Goal: Check status: Check status

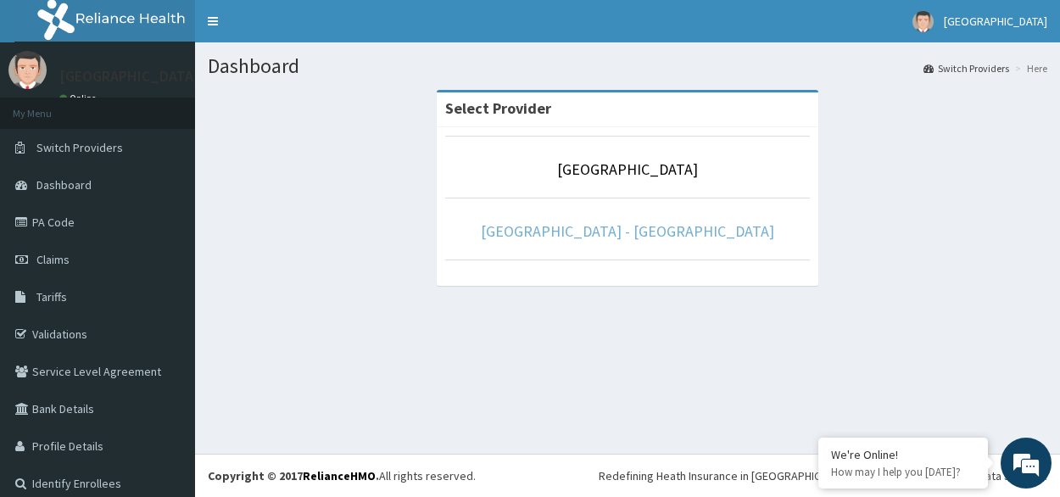
click at [623, 232] on link "[GEOGRAPHIC_DATA] - [GEOGRAPHIC_DATA]" at bounding box center [627, 231] width 293 height 20
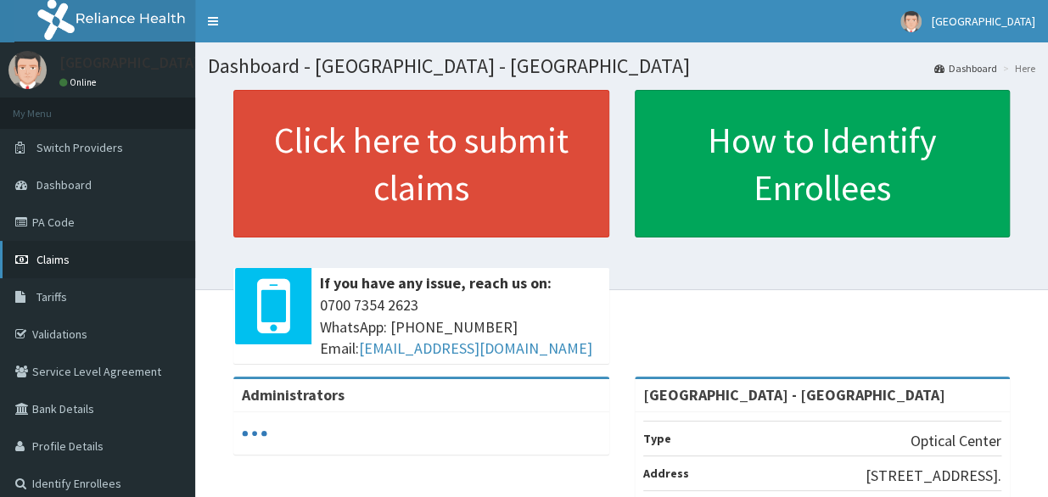
click at [70, 260] on link "Claims" at bounding box center [97, 259] width 195 height 37
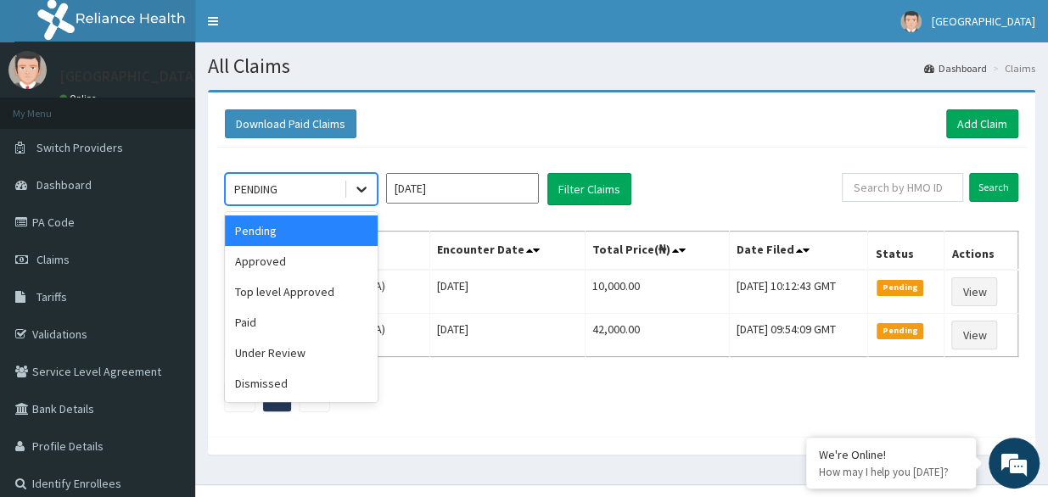
click at [366, 186] on icon at bounding box center [361, 189] width 17 height 17
click at [309, 318] on div "Paid" at bounding box center [301, 322] width 153 height 31
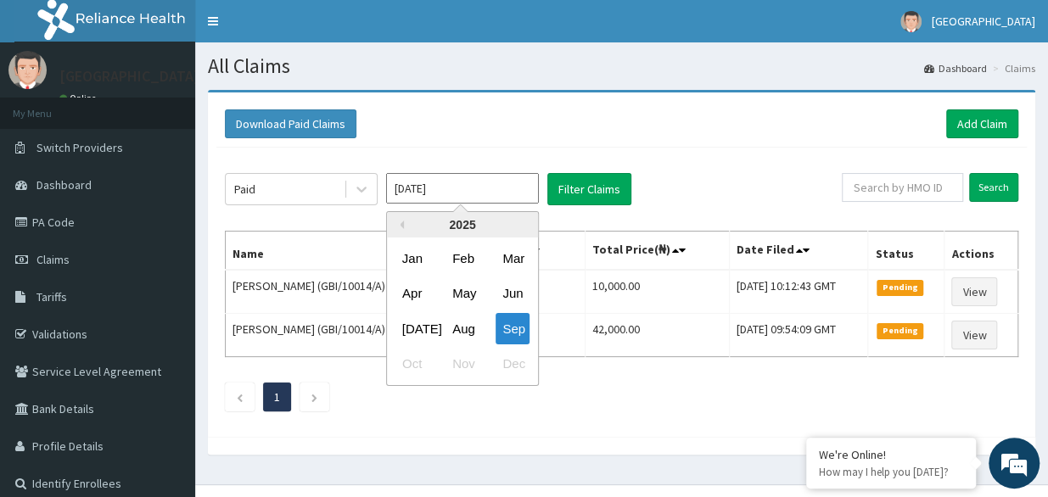
click at [508, 196] on input "[DATE]" at bounding box center [462, 188] width 153 height 31
click at [521, 289] on div "Jun" at bounding box center [512, 293] width 34 height 31
type input "Jun 2025"
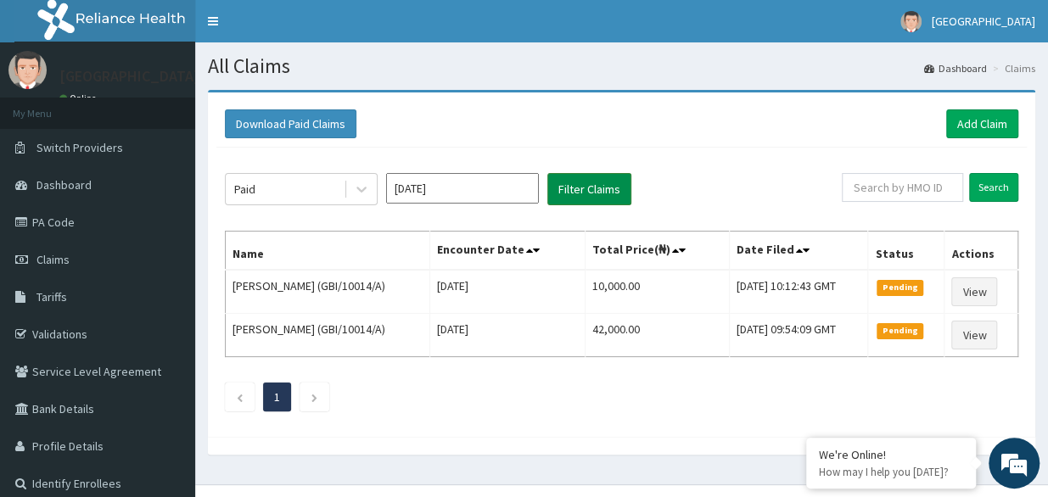
click at [597, 187] on button "Filter Claims" at bounding box center [589, 189] width 84 height 32
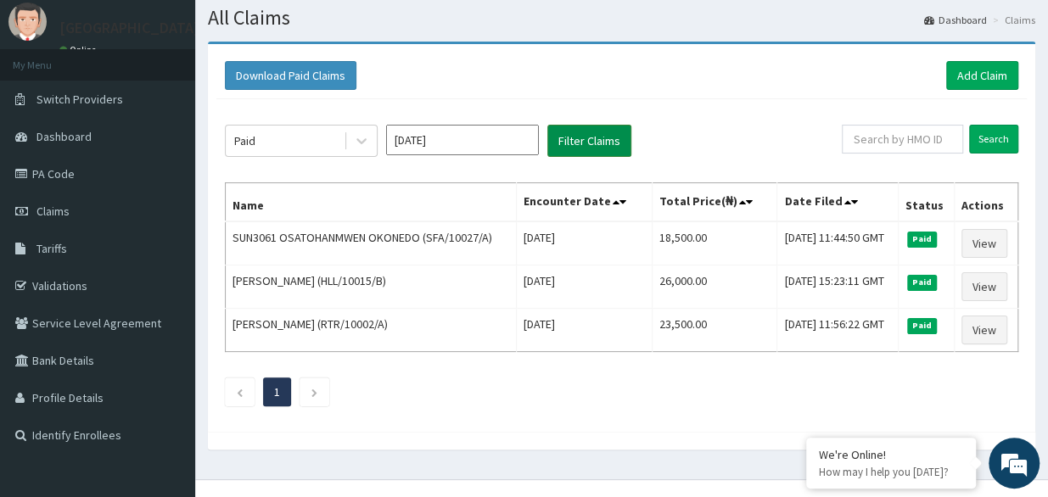
scroll to position [70, 0]
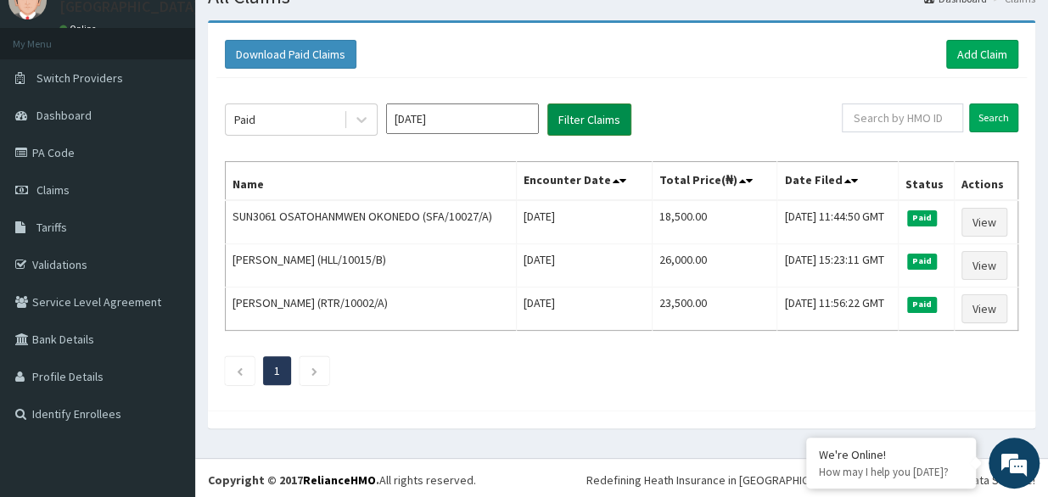
click at [547, 103] on button "Filter Claims" at bounding box center [589, 119] width 84 height 32
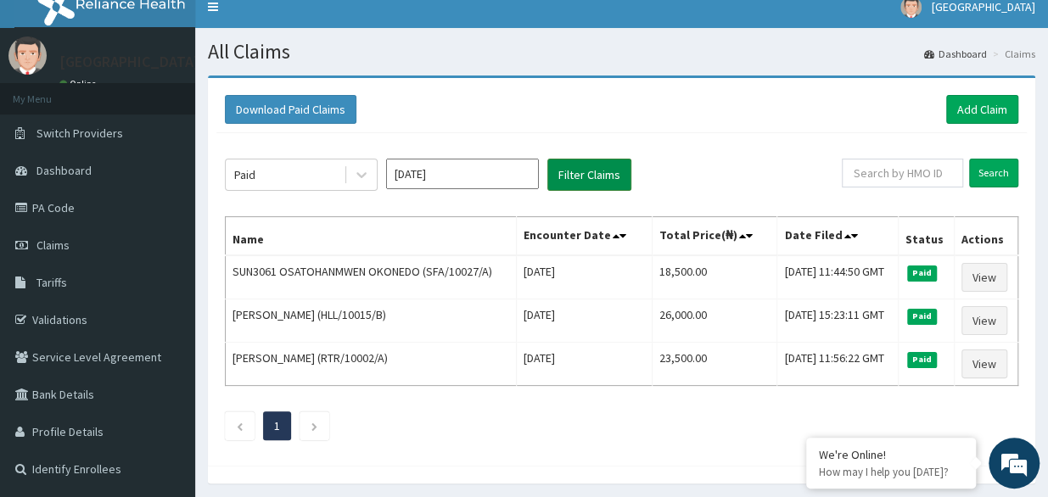
scroll to position [0, 0]
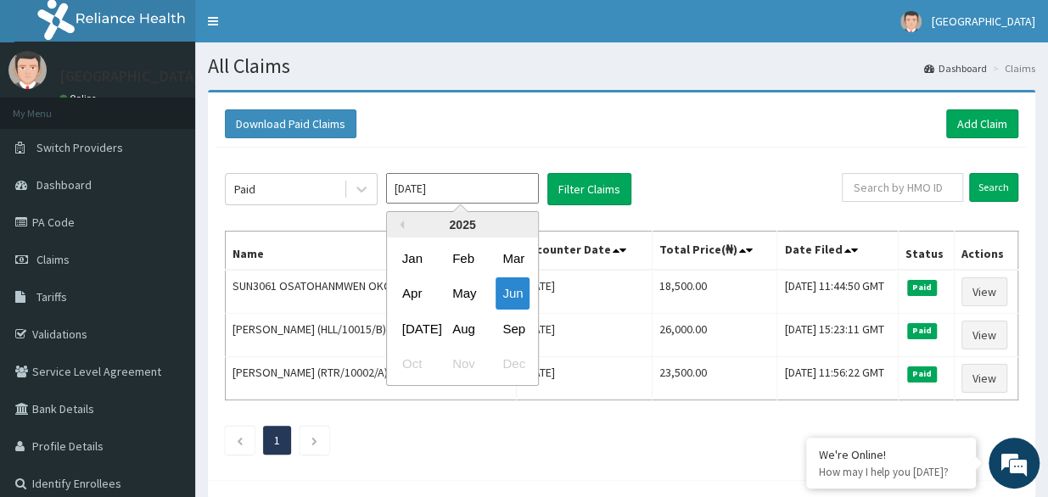
click at [485, 192] on input "Jun 2025" at bounding box center [462, 188] width 153 height 31
click at [461, 299] on div "May" at bounding box center [462, 293] width 34 height 31
type input "[DATE]"
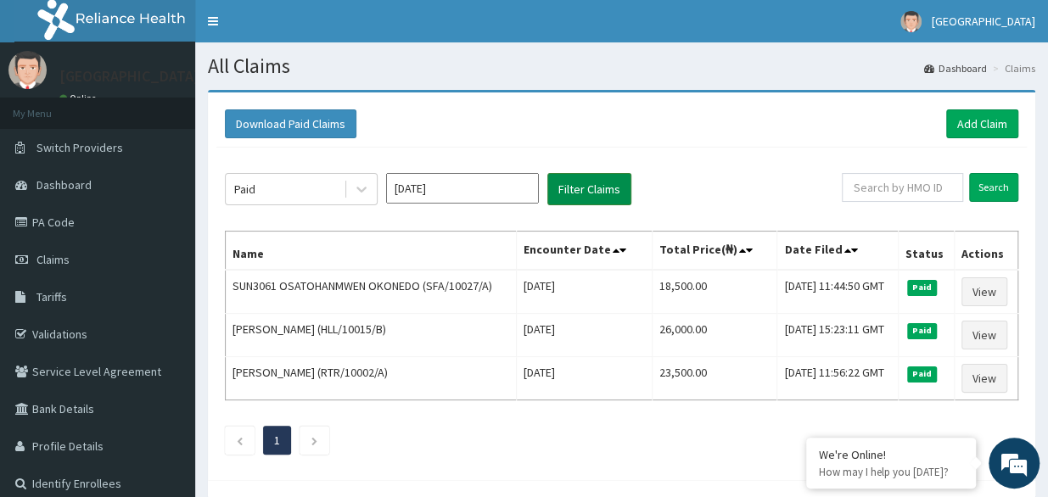
click at [597, 184] on button "Filter Claims" at bounding box center [589, 189] width 84 height 32
click at [100, 153] on span "Switch Providers" at bounding box center [79, 147] width 87 height 15
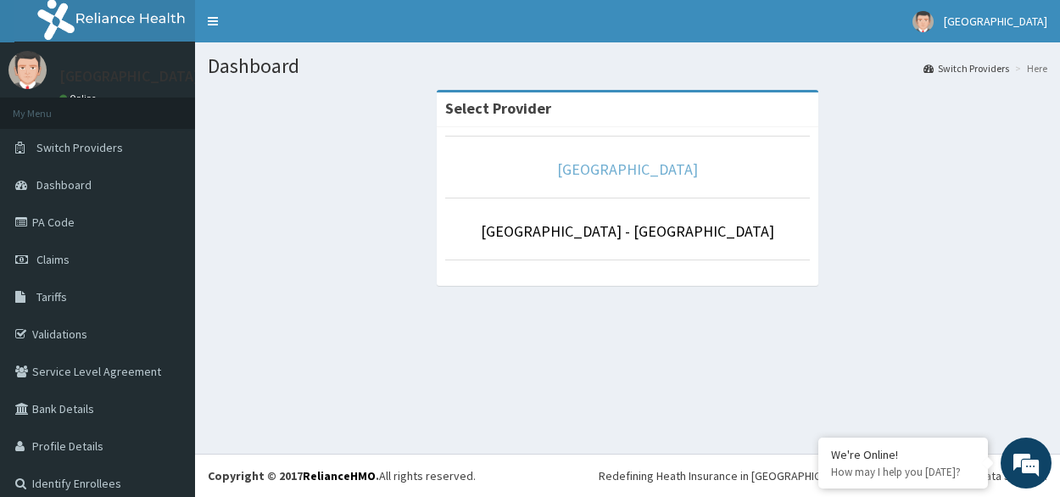
click at [628, 168] on link "[GEOGRAPHIC_DATA]" at bounding box center [627, 169] width 141 height 20
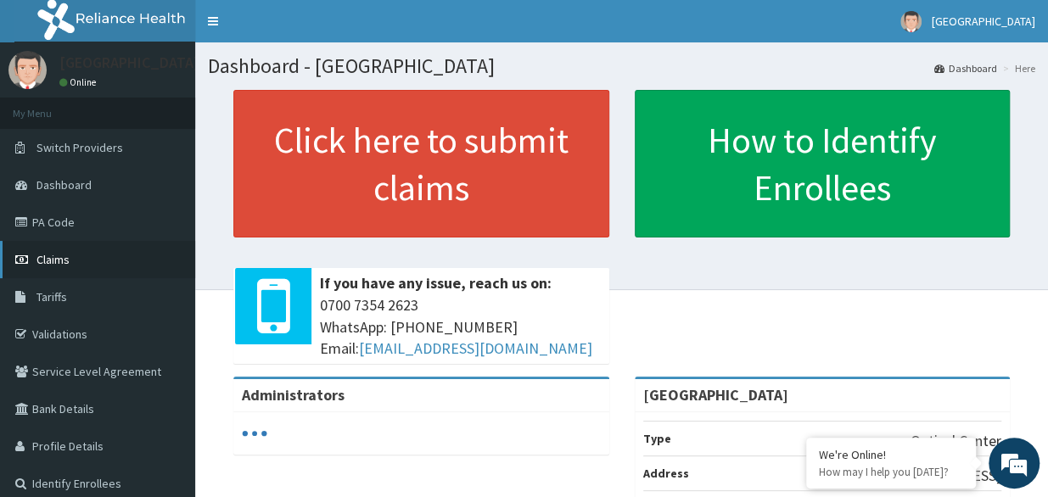
click at [73, 259] on link "Claims" at bounding box center [97, 259] width 195 height 37
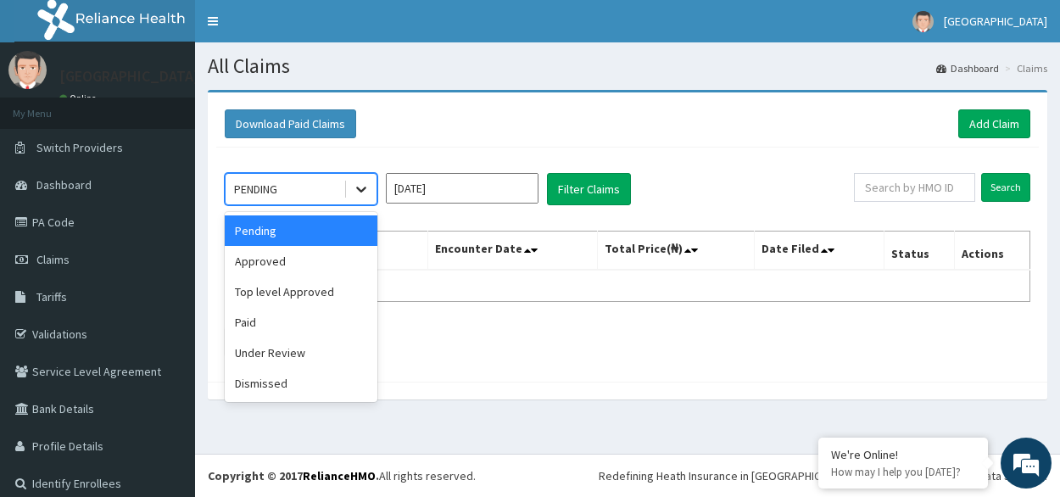
click at [364, 187] on icon at bounding box center [361, 190] width 10 height 6
click at [302, 318] on div "Paid" at bounding box center [301, 322] width 153 height 31
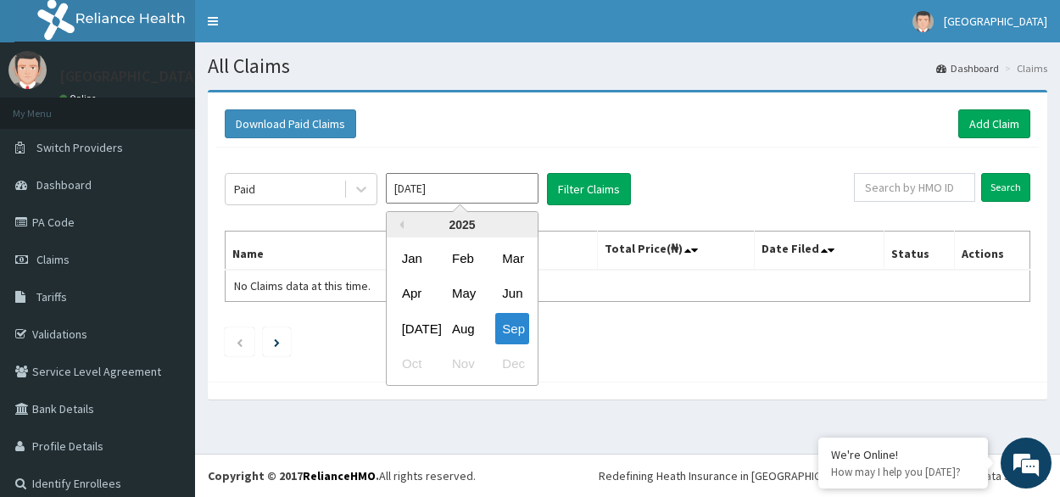
click at [522, 186] on input "Sep 2025" at bounding box center [462, 188] width 153 height 31
click at [470, 293] on div "May" at bounding box center [462, 293] width 34 height 31
type input "[DATE]"
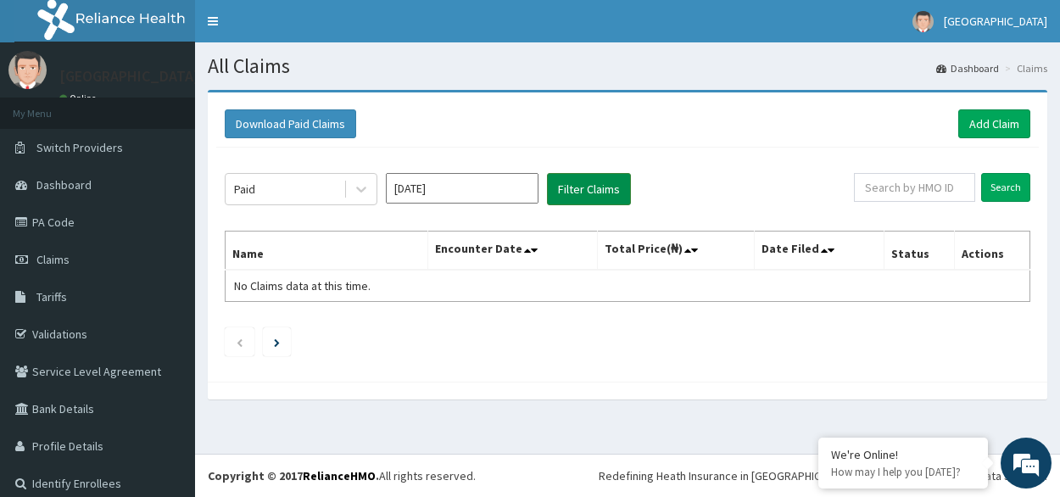
click at [579, 182] on button "Filter Claims" at bounding box center [589, 189] width 84 height 32
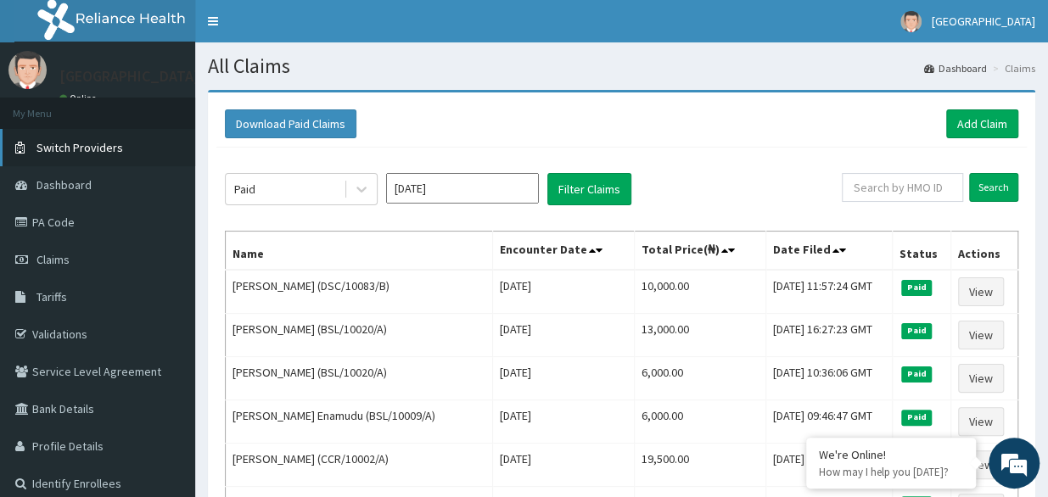
click at [100, 148] on span "Switch Providers" at bounding box center [79, 147] width 87 height 15
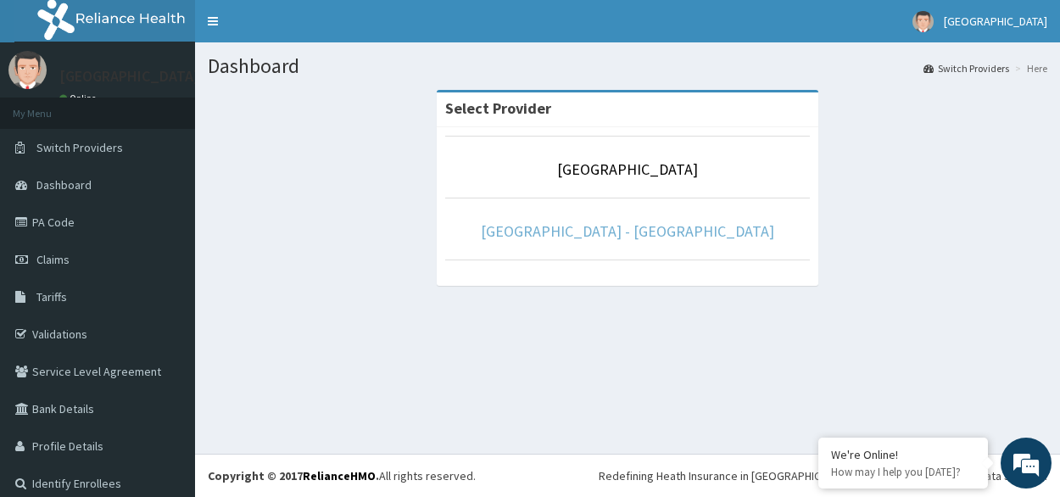
click at [545, 231] on link "[GEOGRAPHIC_DATA] - [GEOGRAPHIC_DATA]" at bounding box center [627, 231] width 293 height 20
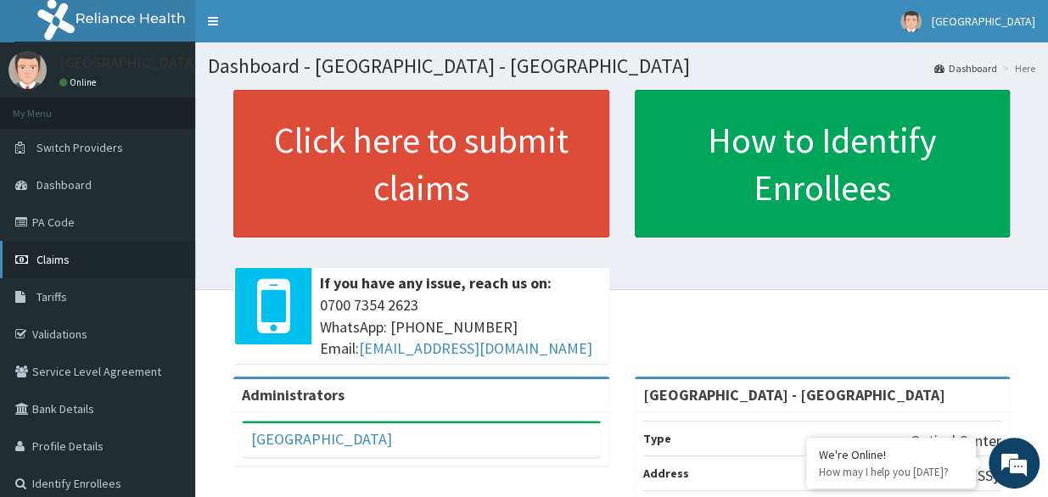
click at [55, 264] on span "Claims" at bounding box center [52, 259] width 33 height 15
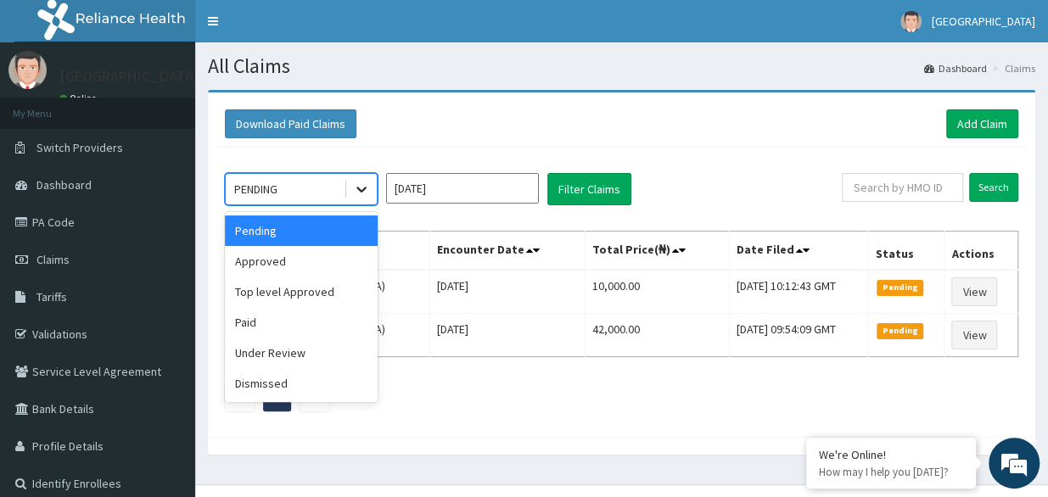
click at [356, 184] on icon at bounding box center [361, 189] width 17 height 17
click at [265, 331] on div "Paid" at bounding box center [301, 322] width 153 height 31
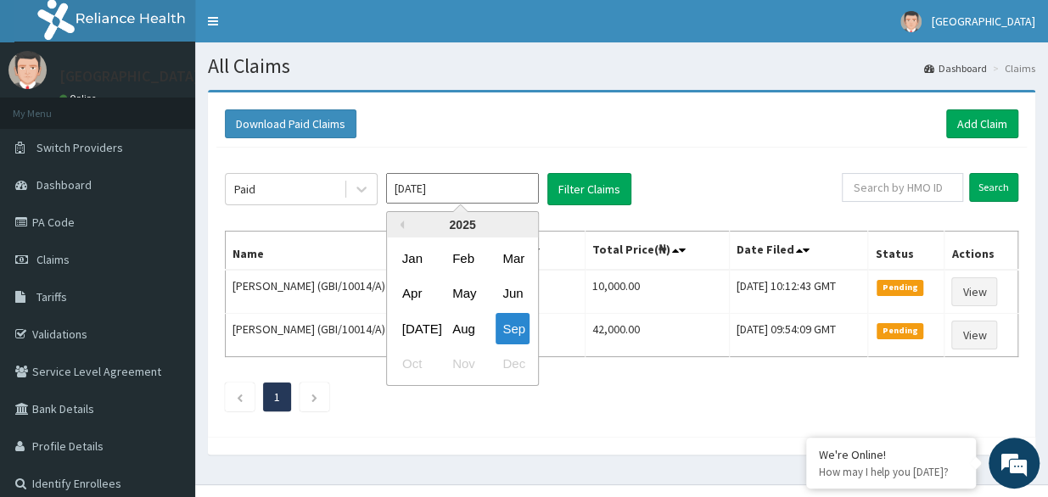
click at [455, 193] on input "[DATE]" at bounding box center [462, 188] width 153 height 31
click at [464, 301] on div "May" at bounding box center [462, 293] width 34 height 31
type input "[DATE]"
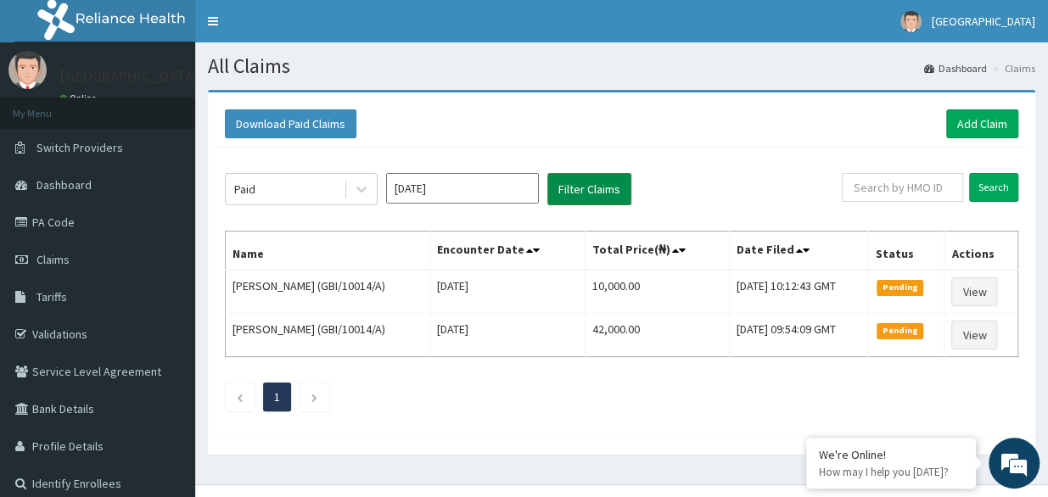
click at [599, 187] on button "Filter Claims" at bounding box center [589, 189] width 84 height 32
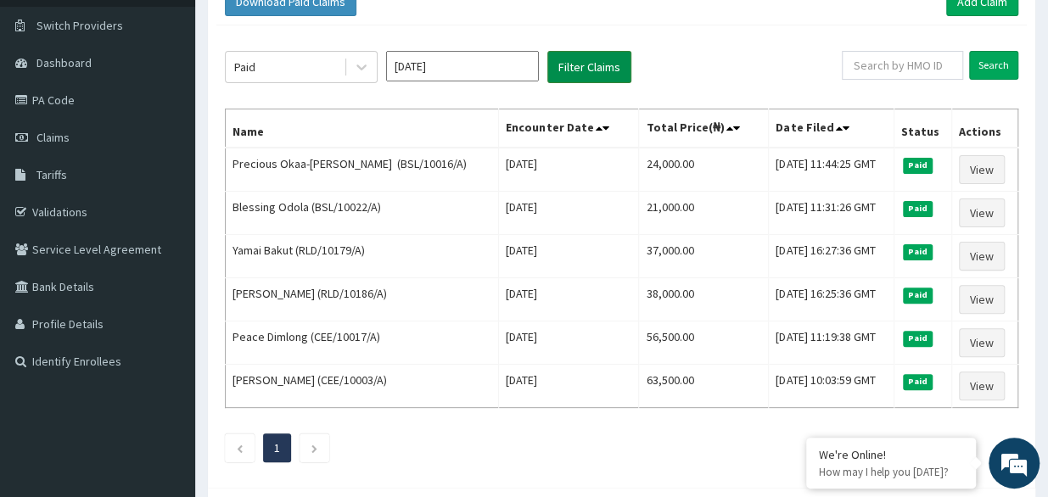
scroll to position [120, 0]
